Goal: Task Accomplishment & Management: Manage account settings

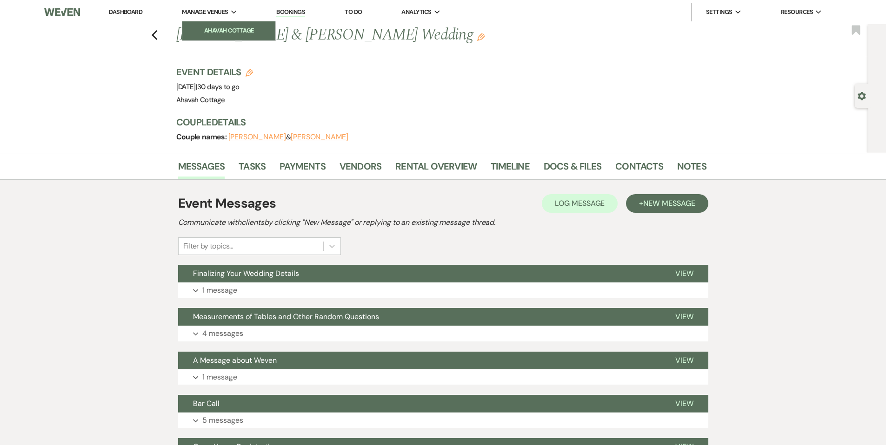
click at [211, 27] on li "Ahavah Cottage" at bounding box center [229, 30] width 84 height 9
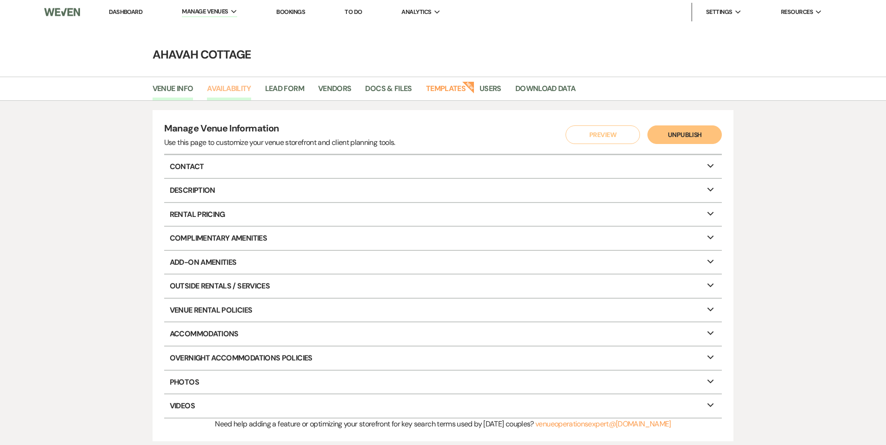
click at [232, 90] on link "Availability" at bounding box center [229, 92] width 44 height 18
select select "3"
select select "2026"
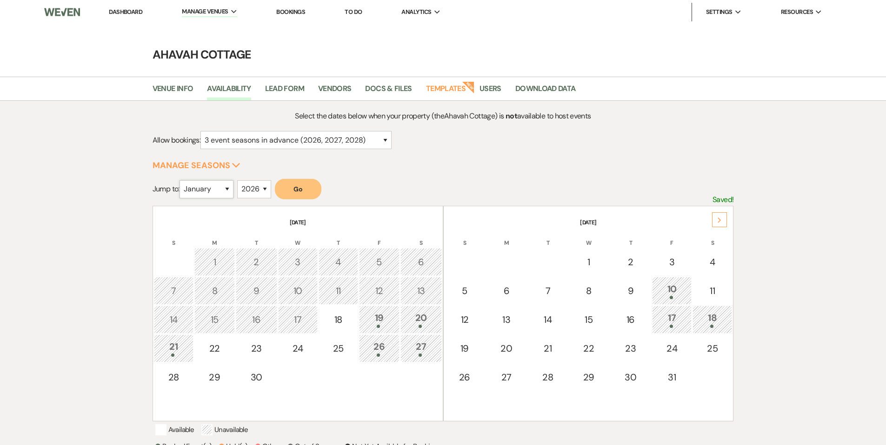
click at [227, 187] on select "January February March April May June July August September October November De…" at bounding box center [206, 189] width 54 height 18
select select "5"
click at [181, 180] on select "January February March April May June July August September October November De…" at bounding box center [206, 189] width 54 height 18
click at [299, 192] on button "Go" at bounding box center [298, 189] width 46 height 20
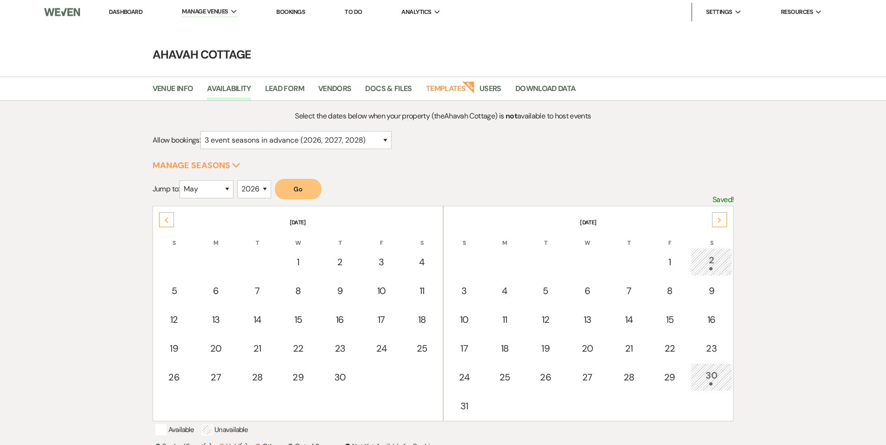
click at [723, 219] on div "Next" at bounding box center [719, 220] width 15 height 15
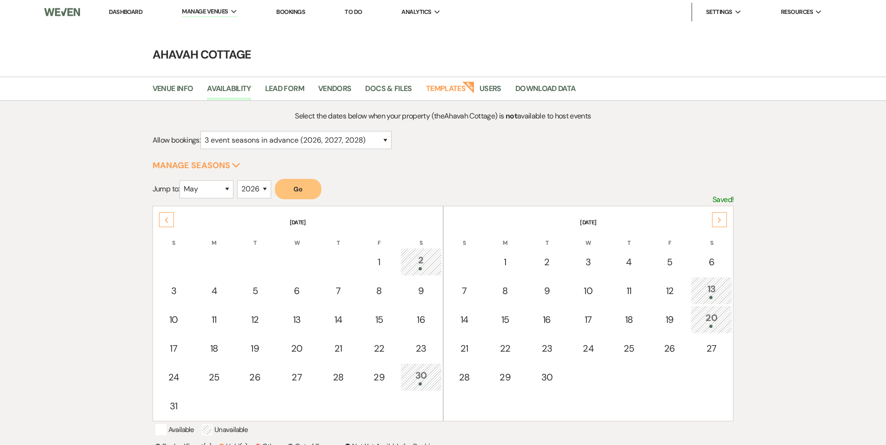
click at [125, 14] on link "Dashboard" at bounding box center [125, 12] width 33 height 8
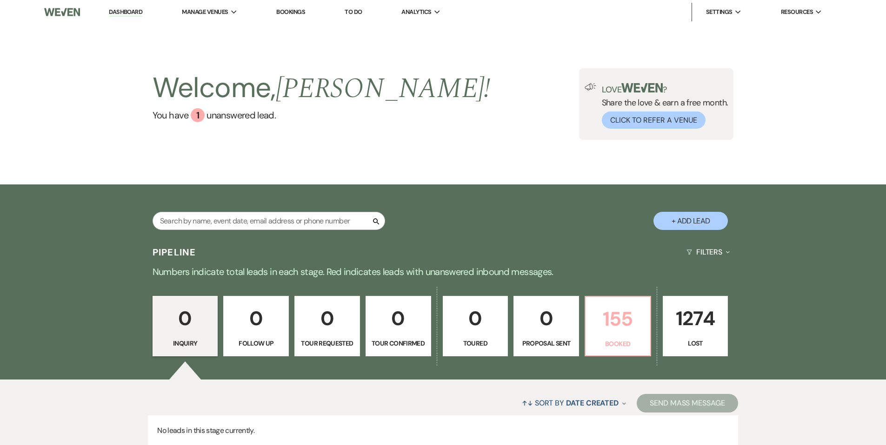
click at [608, 322] on p "155" at bounding box center [617, 319] width 53 height 31
